Goal: Communication & Community: Answer question/provide support

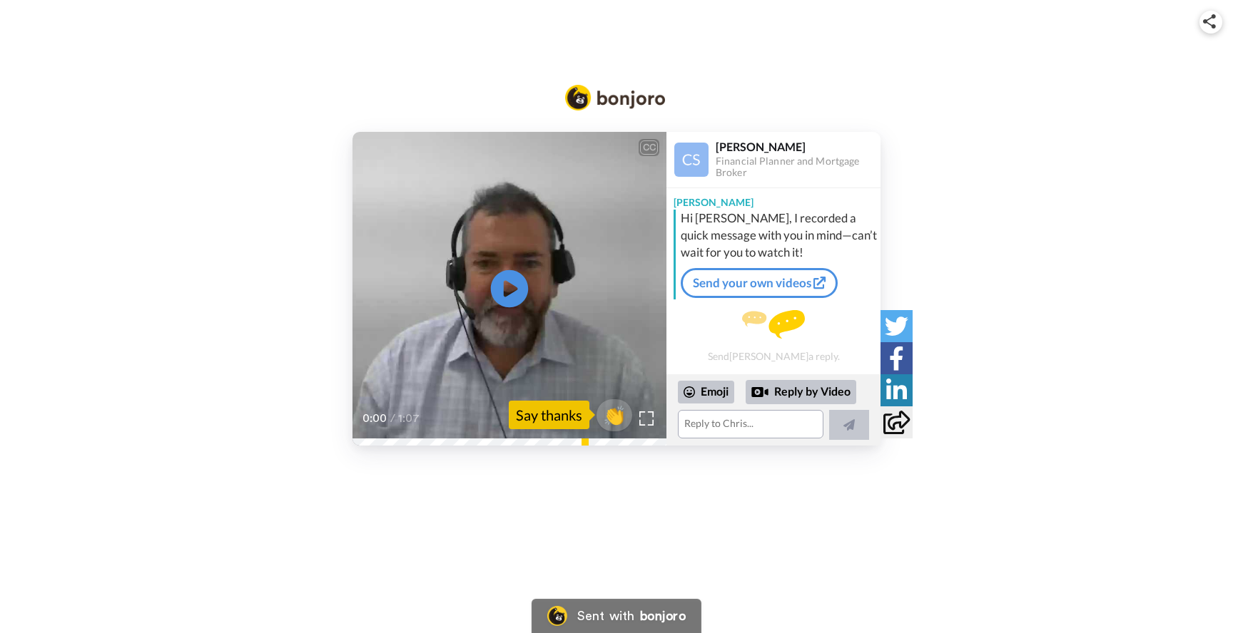
click at [501, 277] on icon at bounding box center [510, 289] width 38 height 38
click at [715, 427] on textarea at bounding box center [751, 424] width 146 height 29
click at [875, 247] on div "[PERSON_NAME] Hi [PERSON_NAME], I recorded a quick message with you in mind—can…" at bounding box center [773, 281] width 214 height 186
click at [846, 327] on div "Send [PERSON_NAME] a reply." at bounding box center [773, 336] width 214 height 62
click at [791, 288] on link "Send your own videos" at bounding box center [758, 283] width 157 height 30
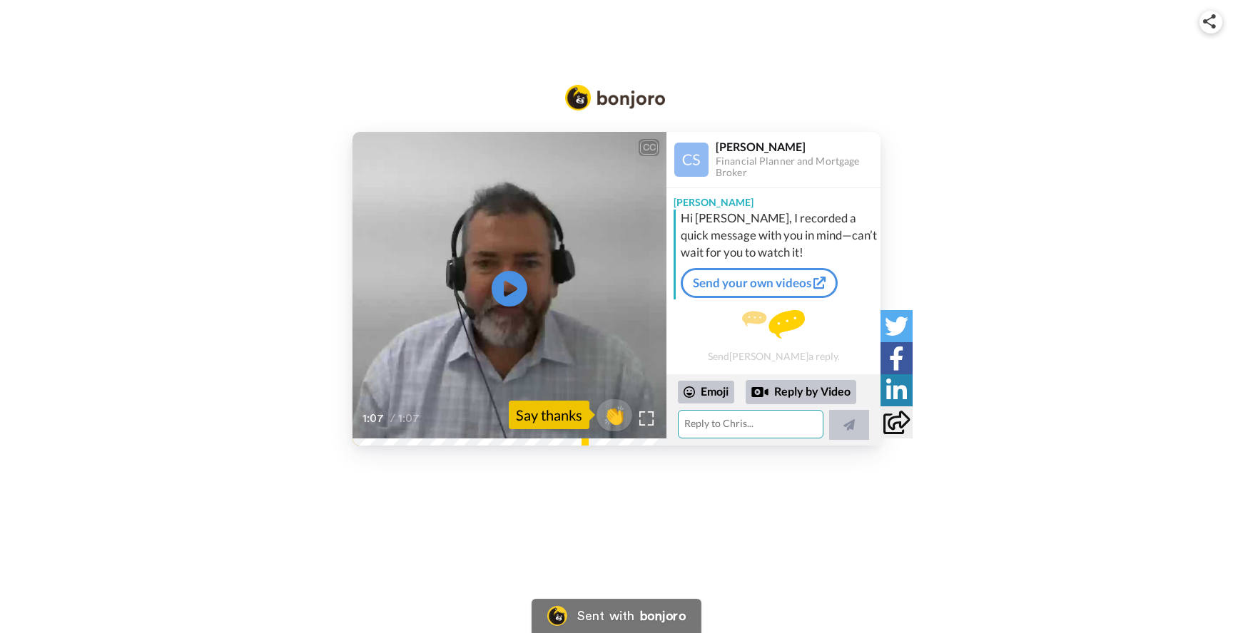
click at [736, 417] on textarea at bounding box center [751, 424] width 146 height 29
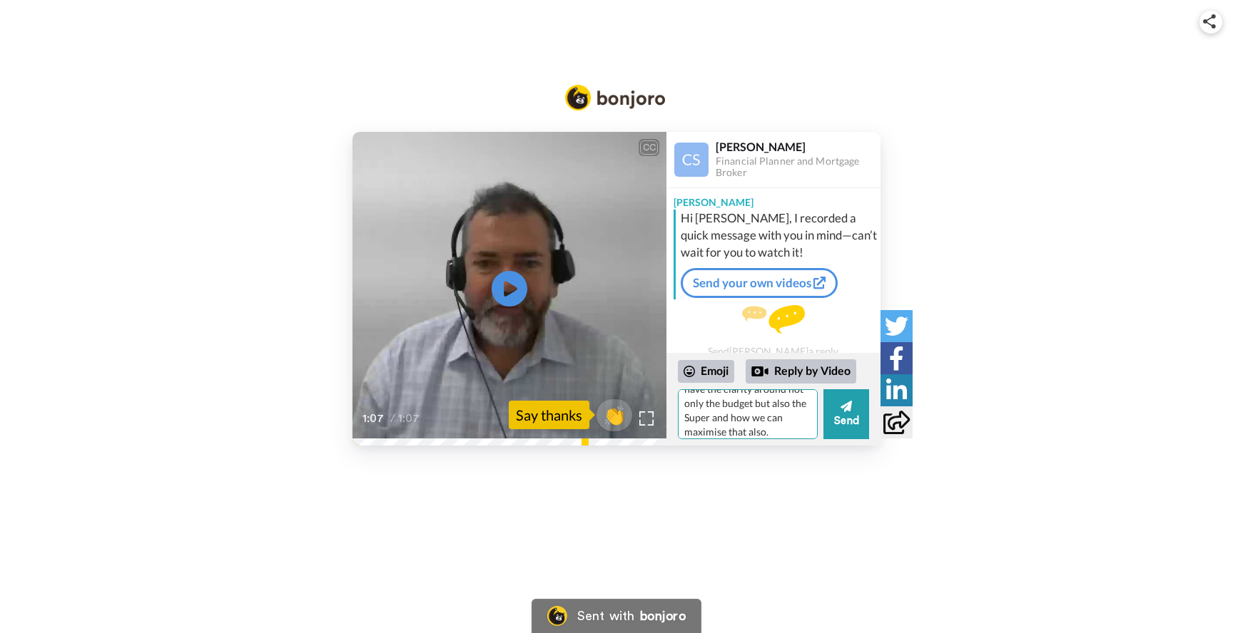
scroll to position [128, 0]
click at [787, 419] on textarea "Hey [PERSON_NAME], Thanks mate! Looking forward to working with you. Me and [PE…" at bounding box center [748, 414] width 140 height 50
drag, startPoint x: 787, startPoint y: 419, endPoint x: 683, endPoint y: 412, distance: 103.7
click at [683, 412] on textarea "Hey [PERSON_NAME], Thanks mate! Looking forward to working with you. Me and [PE…" at bounding box center [748, 414] width 140 height 50
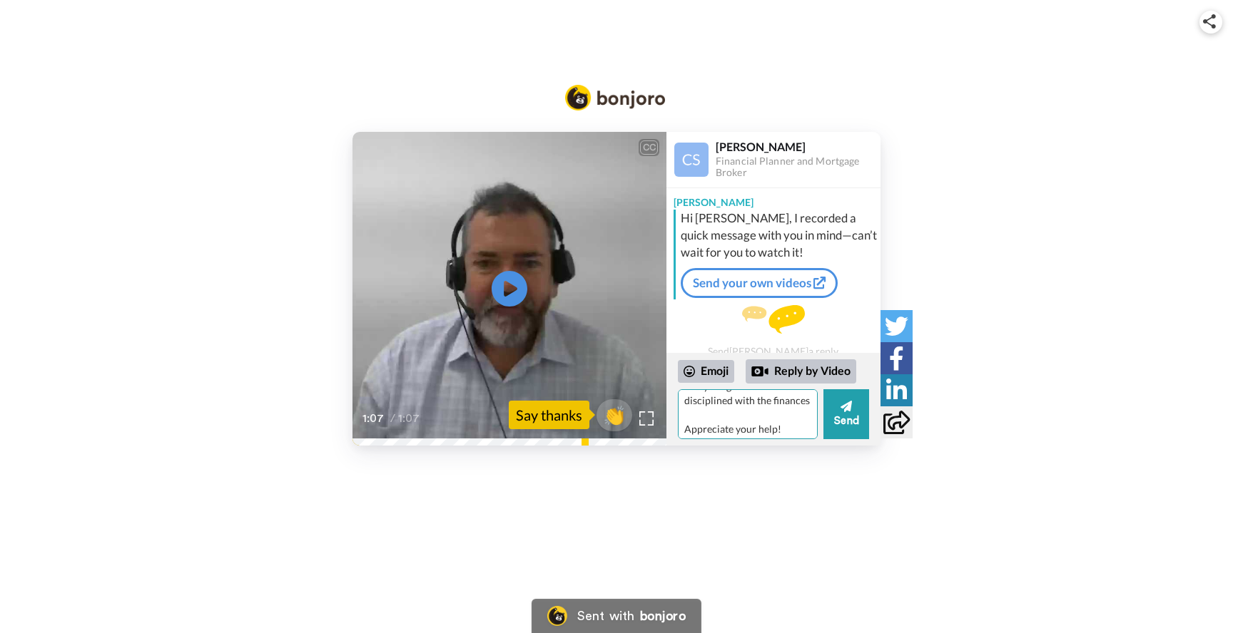
scroll to position [148, 0]
type textarea "Hey [PERSON_NAME], Thanks mate! Looking forward to working with you. Me and [PE…"
click at [827, 417] on button "Send" at bounding box center [846, 414] width 46 height 50
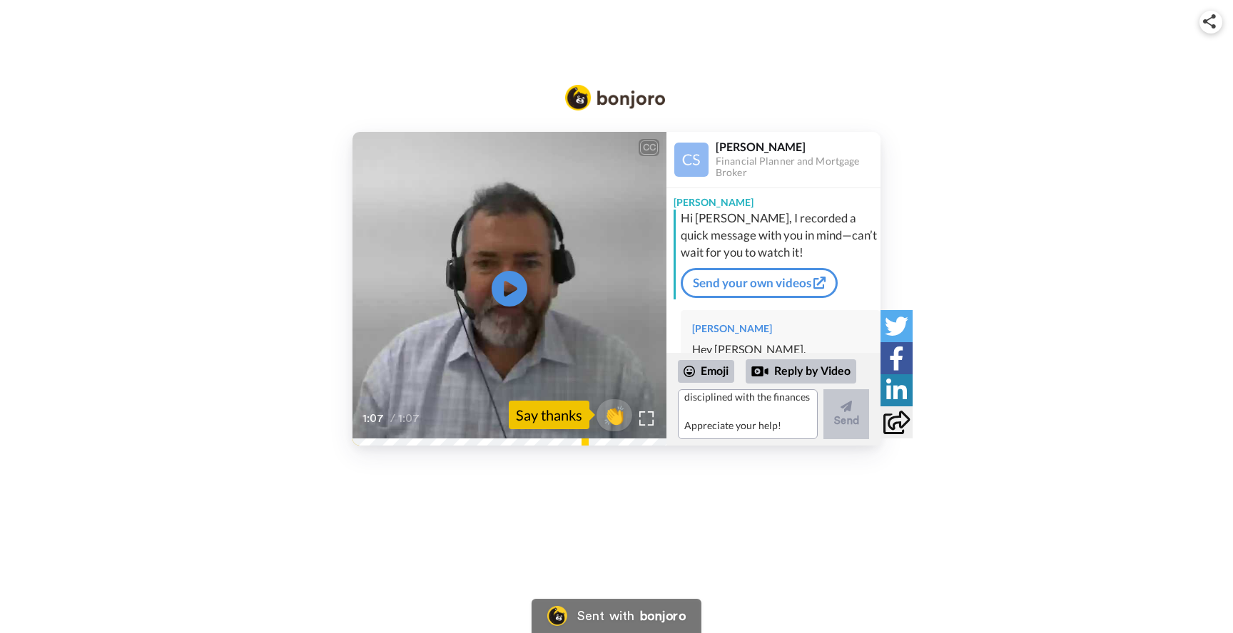
scroll to position [0, 0]
